Goal: Task Accomplishment & Management: Use online tool/utility

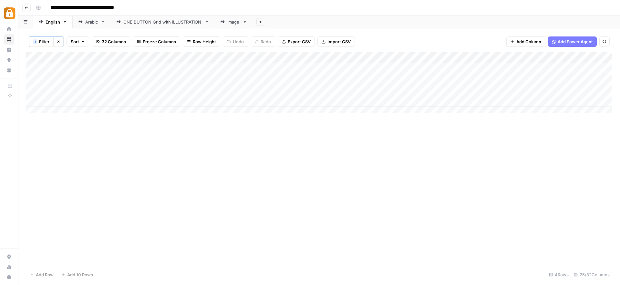
click at [264, 210] on div "Add Column" at bounding box center [319, 158] width 586 height 212
click at [264, 170] on div "Add Column" at bounding box center [319, 158] width 586 height 212
click at [263, 161] on div "Add Column" at bounding box center [319, 158] width 586 height 212
click at [426, 82] on div "Add Column" at bounding box center [319, 84] width 586 height 65
drag, startPoint x: 445, startPoint y: 85, endPoint x: 446, endPoint y: 88, distance: 3.9
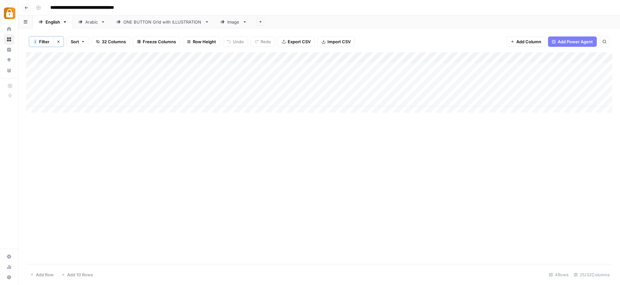
click at [446, 88] on div "Add Column" at bounding box center [319, 84] width 586 height 65
click at [404, 89] on div "Add Column" at bounding box center [319, 84] width 586 height 65
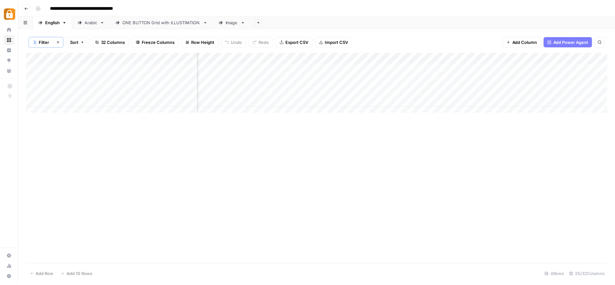
scroll to position [0, 150]
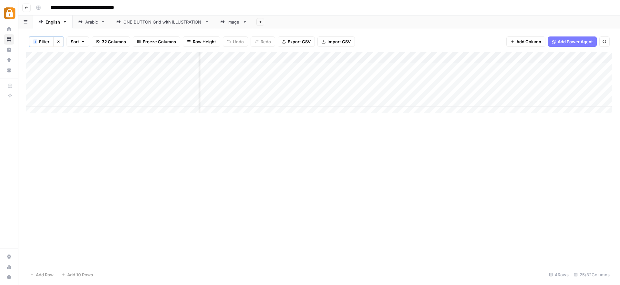
click at [443, 92] on div "Add Column" at bounding box center [319, 84] width 586 height 65
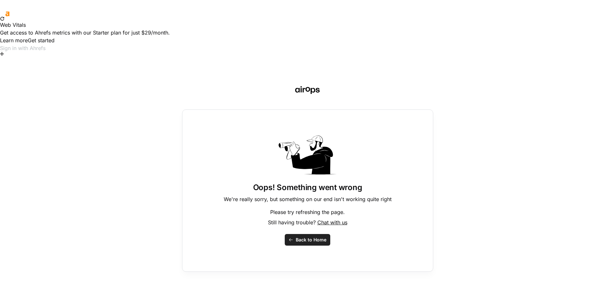
click at [301, 237] on span "Back to Home" at bounding box center [311, 240] width 31 height 6
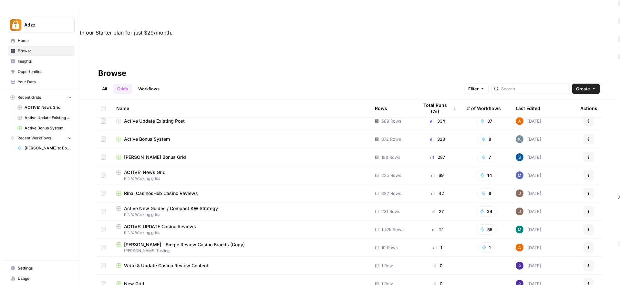
scroll to position [19, 0]
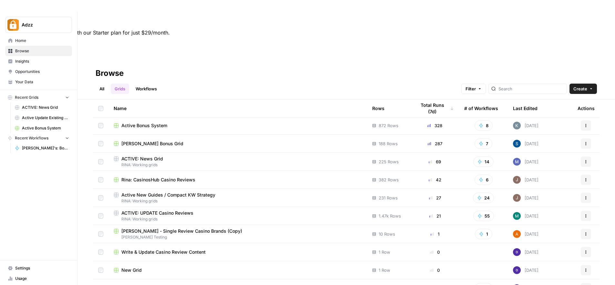
click at [224, 192] on div "Active New Guides / Compact KW Strategy" at bounding box center [238, 195] width 248 height 6
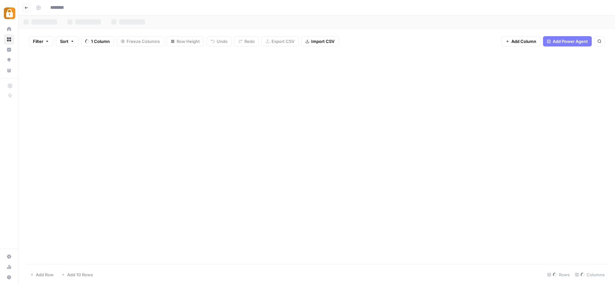
type input "**********"
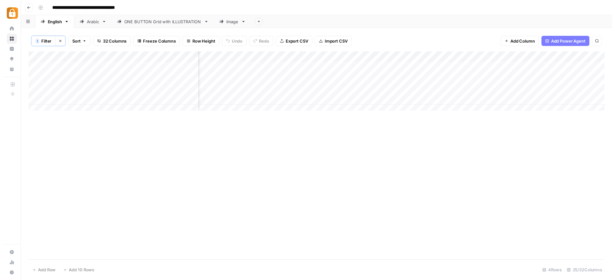
scroll to position [0, 246]
click at [357, 89] on div "Add Column" at bounding box center [319, 84] width 586 height 65
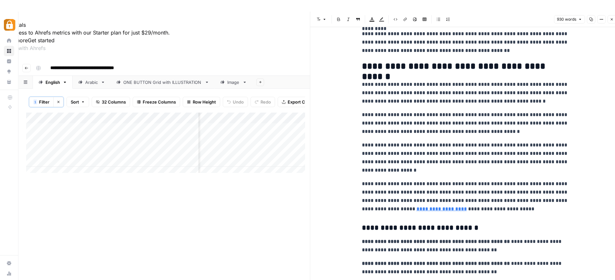
scroll to position [701, 0]
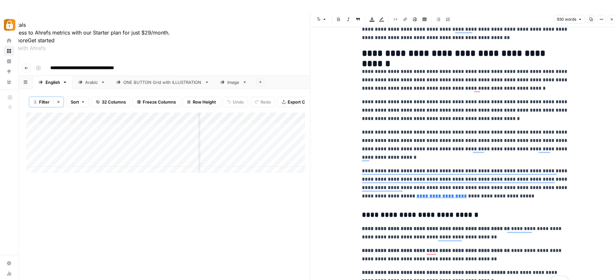
click at [427, 195] on link "**********" at bounding box center [441, 196] width 50 height 5
click at [496, 188] on icon "button" at bounding box center [496, 187] width 4 height 4
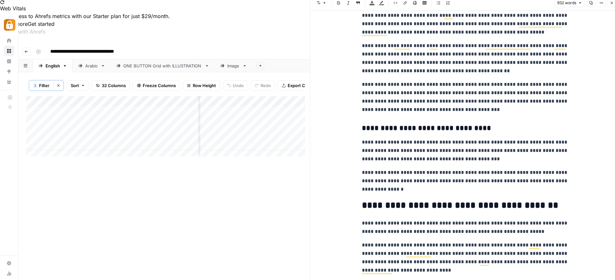
scroll to position [0, 0]
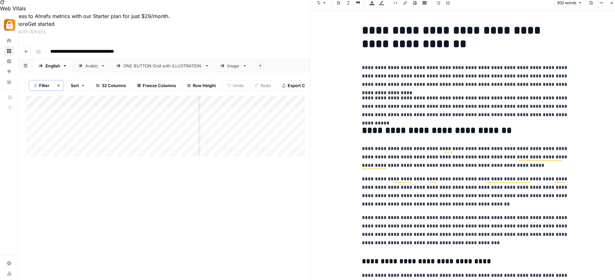
click at [610, 2] on icon "button" at bounding box center [612, 3] width 4 height 4
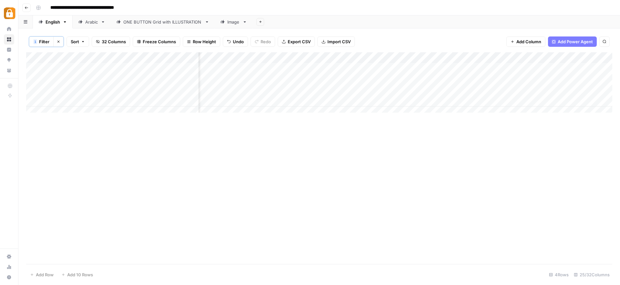
click at [286, 169] on div "Add Column" at bounding box center [319, 158] width 586 height 212
click at [392, 89] on div "Add Column" at bounding box center [319, 84] width 586 height 65
click at [394, 89] on div "Add Column" at bounding box center [319, 84] width 586 height 65
click at [511, 89] on div "Add Column" at bounding box center [319, 84] width 586 height 65
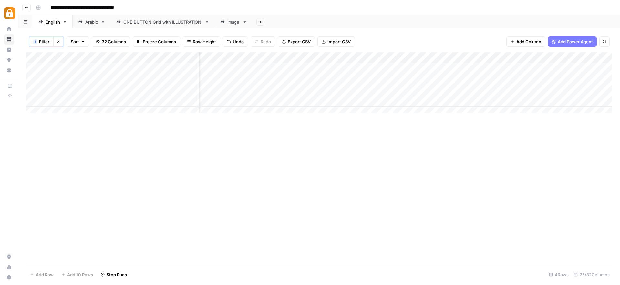
scroll to position [0, 587]
click at [387, 90] on div "Add Column" at bounding box center [319, 84] width 586 height 65
click at [516, 89] on div "Add Column" at bounding box center [319, 84] width 586 height 65
click at [421, 89] on div "Add Column" at bounding box center [319, 84] width 586 height 65
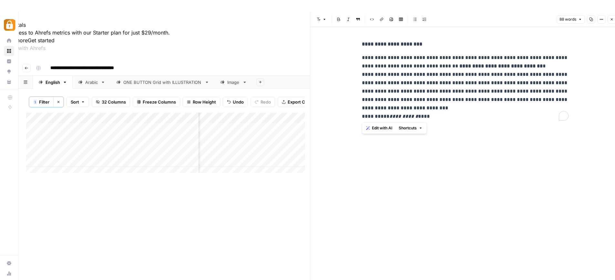
drag, startPoint x: 360, startPoint y: 59, endPoint x: 498, endPoint y: 123, distance: 151.6
click at [498, 123] on div "**********" at bounding box center [465, 80] width 214 height 86
click at [488, 158] on div "**********" at bounding box center [465, 162] width 214 height 270
click at [613, 19] on icon "button" at bounding box center [612, 19] width 4 height 4
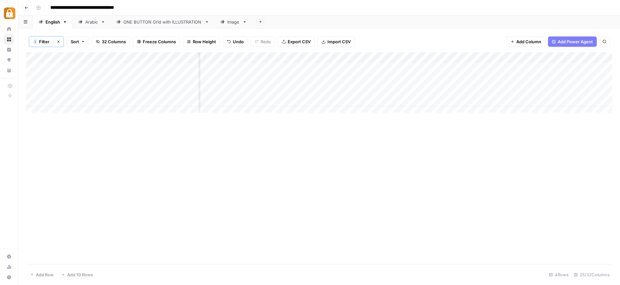
click at [481, 90] on div "Add Column" at bounding box center [319, 84] width 586 height 65
click at [402, 90] on div "Add Column" at bounding box center [319, 84] width 586 height 65
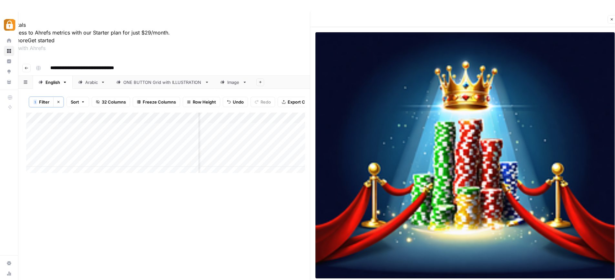
click at [611, 18] on icon "button" at bounding box center [612, 19] width 4 height 4
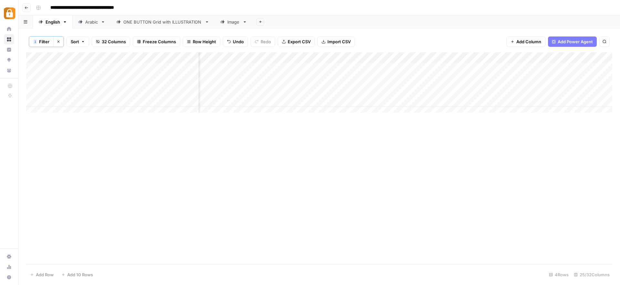
click at [439, 89] on div "Add Column" at bounding box center [319, 84] width 586 height 65
click at [557, 88] on div "Add Column" at bounding box center [319, 84] width 586 height 65
click at [377, 89] on div "Add Column" at bounding box center [319, 84] width 586 height 65
click at [410, 92] on div "Add Column" at bounding box center [319, 84] width 586 height 65
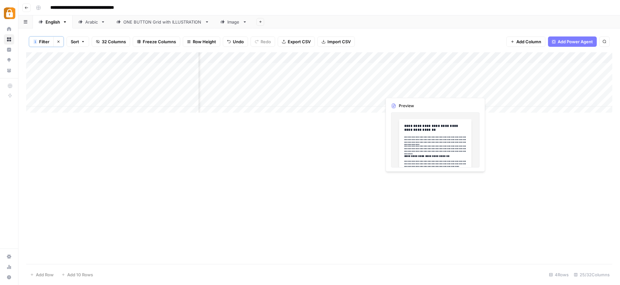
click at [426, 89] on div "Add Column" at bounding box center [319, 84] width 586 height 65
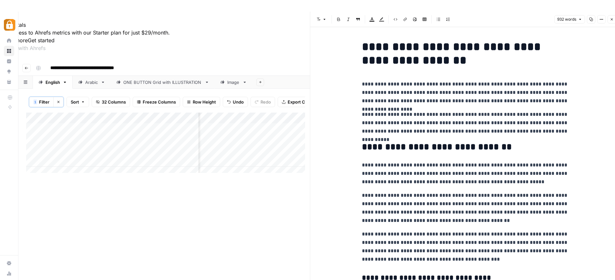
click at [244, 204] on div "Add Column" at bounding box center [165, 216] width 279 height 207
click at [614, 19] on button "Close" at bounding box center [611, 19] width 8 height 8
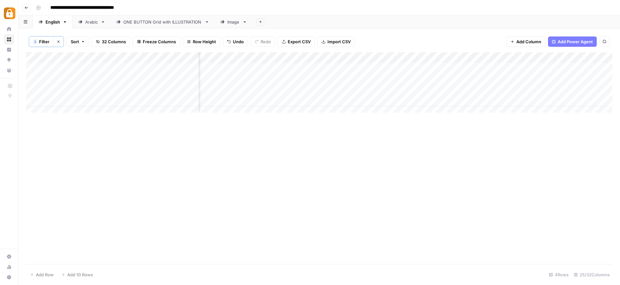
click at [63, 88] on div "Add Column" at bounding box center [319, 84] width 586 height 65
click at [63, 88] on textarea "**********" at bounding box center [99, 90] width 103 height 9
type textarea "*********"
click at [396, 198] on div "Add Column" at bounding box center [319, 158] width 586 height 212
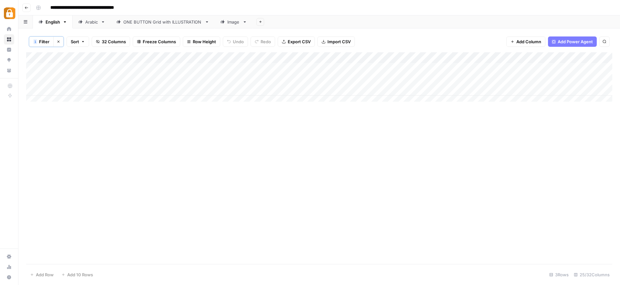
click at [270, 147] on div "Add Column" at bounding box center [319, 158] width 586 height 212
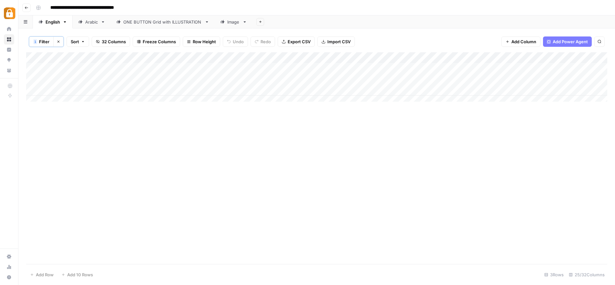
click at [321, 187] on div "Add Column" at bounding box center [316, 158] width 581 height 212
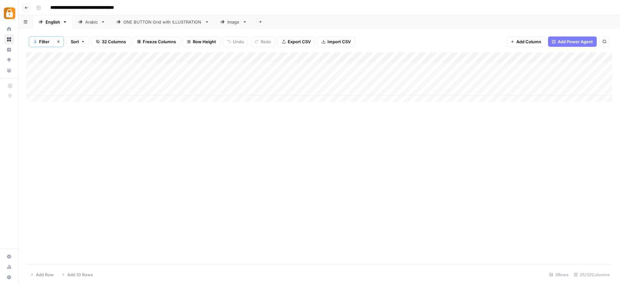
click at [435, 81] on div "Add Column" at bounding box center [319, 79] width 586 height 54
drag, startPoint x: 445, startPoint y: 84, endPoint x: 444, endPoint y: 92, distance: 8.2
click at [444, 92] on div "Add Column" at bounding box center [319, 79] width 586 height 54
click at [451, 125] on div "Add Column" at bounding box center [319, 158] width 586 height 212
click at [269, 113] on div "Add Column" at bounding box center [319, 158] width 586 height 212
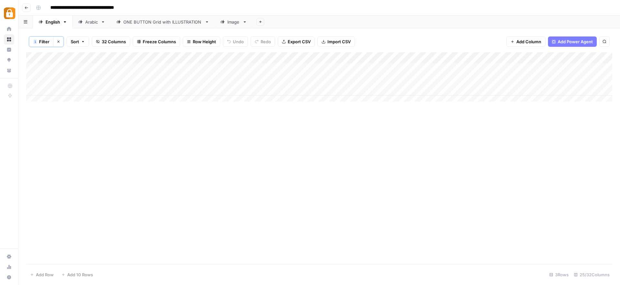
click at [468, 80] on div "Add Column" at bounding box center [319, 79] width 586 height 54
click at [521, 91] on div "Add Column" at bounding box center [319, 79] width 586 height 54
click at [304, 90] on div "Add Column" at bounding box center [319, 79] width 586 height 54
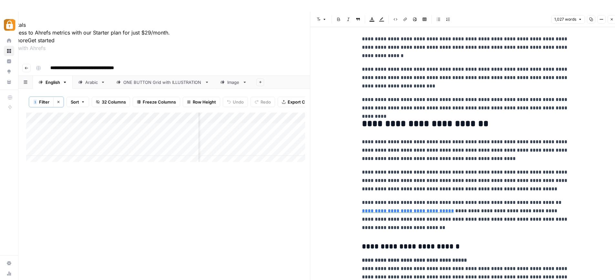
scroll to position [853, 0]
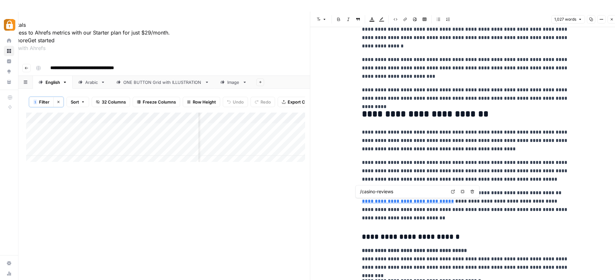
click at [433, 203] on link "**********" at bounding box center [408, 201] width 92 height 5
click at [439, 199] on link "**********" at bounding box center [408, 201] width 92 height 5
click at [463, 191] on icon "button" at bounding box center [463, 192] width 4 height 4
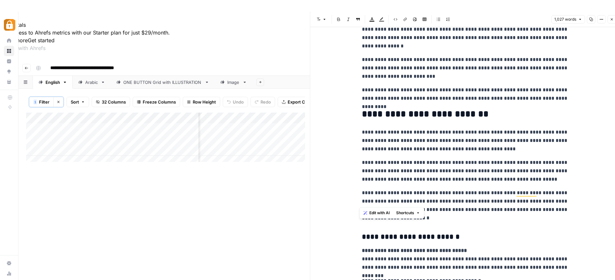
click at [477, 203] on p "**********" at bounding box center [465, 206] width 207 height 34
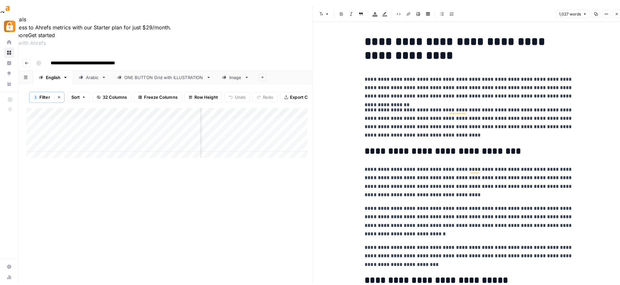
scroll to position [0, 0]
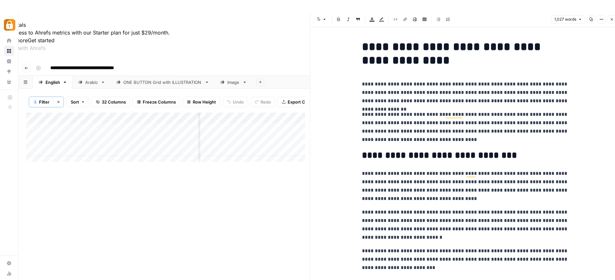
click at [611, 16] on button "Close" at bounding box center [611, 19] width 8 height 8
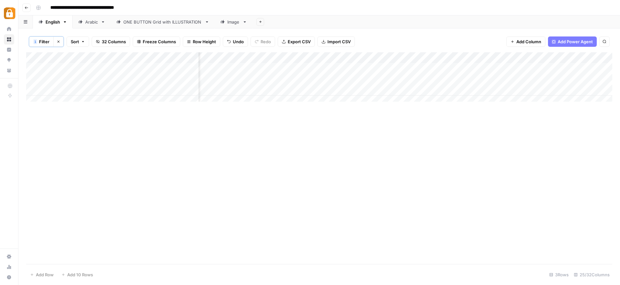
click at [374, 152] on div "Add Column" at bounding box center [319, 158] width 586 height 212
click at [340, 89] on div "Add Column" at bounding box center [319, 79] width 586 height 54
click at [459, 90] on div "Add Column" at bounding box center [319, 79] width 586 height 54
click at [382, 88] on div "Add Column" at bounding box center [319, 79] width 586 height 54
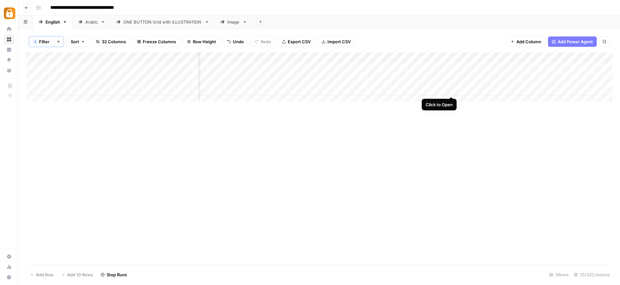
click at [487, 89] on div "Add Column" at bounding box center [319, 79] width 586 height 54
click at [361, 88] on div "Add Column" at bounding box center [319, 79] width 586 height 54
click at [424, 89] on div "Add Column" at bounding box center [319, 79] width 586 height 54
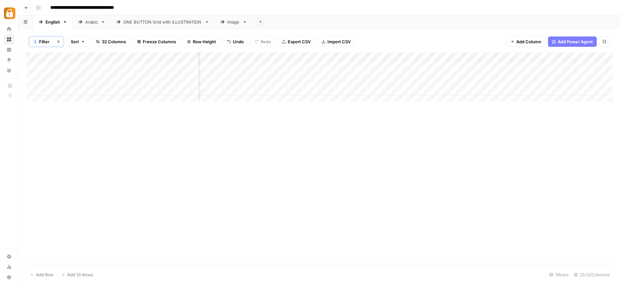
scroll to position [0, 961]
click at [397, 90] on div "Add Column" at bounding box center [319, 79] width 586 height 54
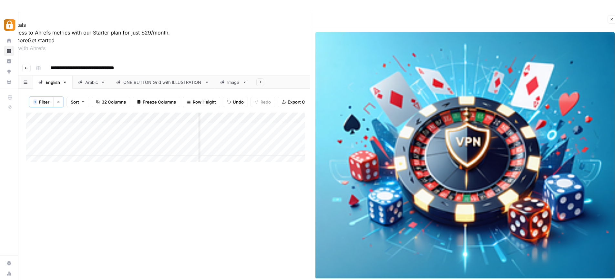
click at [611, 20] on icon "button" at bounding box center [612, 19] width 4 height 4
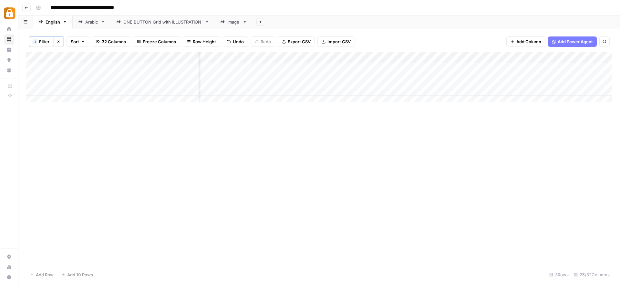
click at [434, 89] on div "Add Column" at bounding box center [319, 79] width 586 height 54
click at [549, 91] on div "Add Column" at bounding box center [319, 79] width 586 height 54
click at [376, 89] on div "Add Column" at bounding box center [319, 79] width 586 height 54
drag, startPoint x: 246, startPoint y: 149, endPoint x: 149, endPoint y: 117, distance: 102.6
click at [246, 149] on div "Add Column" at bounding box center [319, 158] width 586 height 212
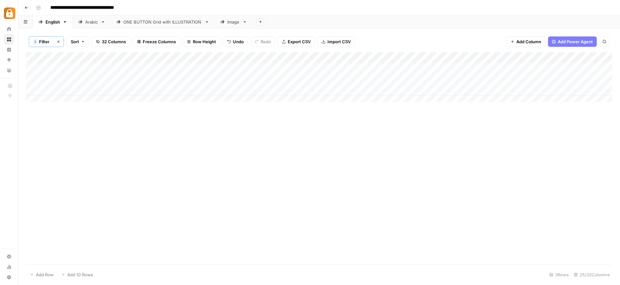
click at [69, 90] on div "Add Column" at bounding box center [319, 79] width 586 height 54
click at [69, 90] on textarea "**********" at bounding box center [99, 90] width 103 height 9
click at [51, 88] on textarea "*********" at bounding box center [99, 90] width 103 height 9
type textarea "*********"
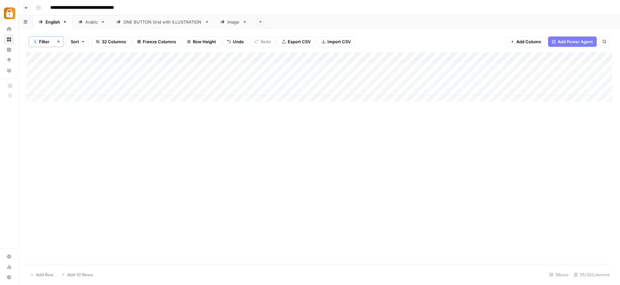
click at [169, 173] on div "Add Column" at bounding box center [319, 158] width 586 height 212
click at [276, 138] on div "Add Column" at bounding box center [319, 158] width 586 height 212
click at [300, 189] on div "Add Column" at bounding box center [319, 158] width 586 height 212
